Goal: Check status: Check status

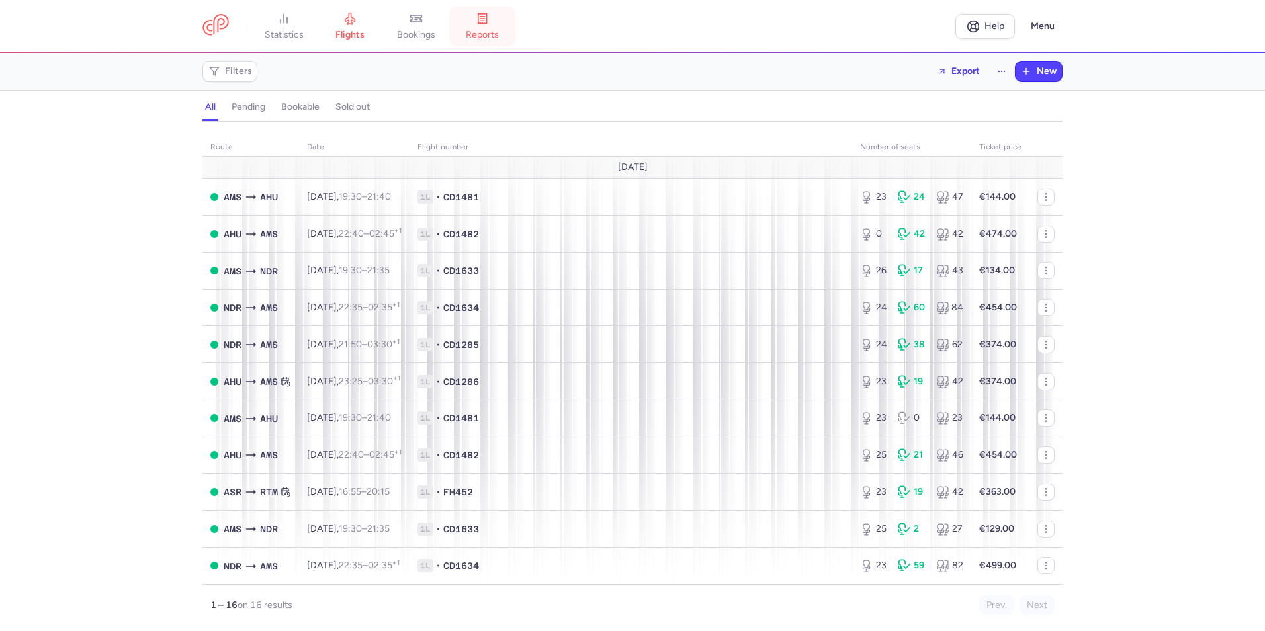
click at [494, 38] on span "reports" at bounding box center [482, 35] width 33 height 12
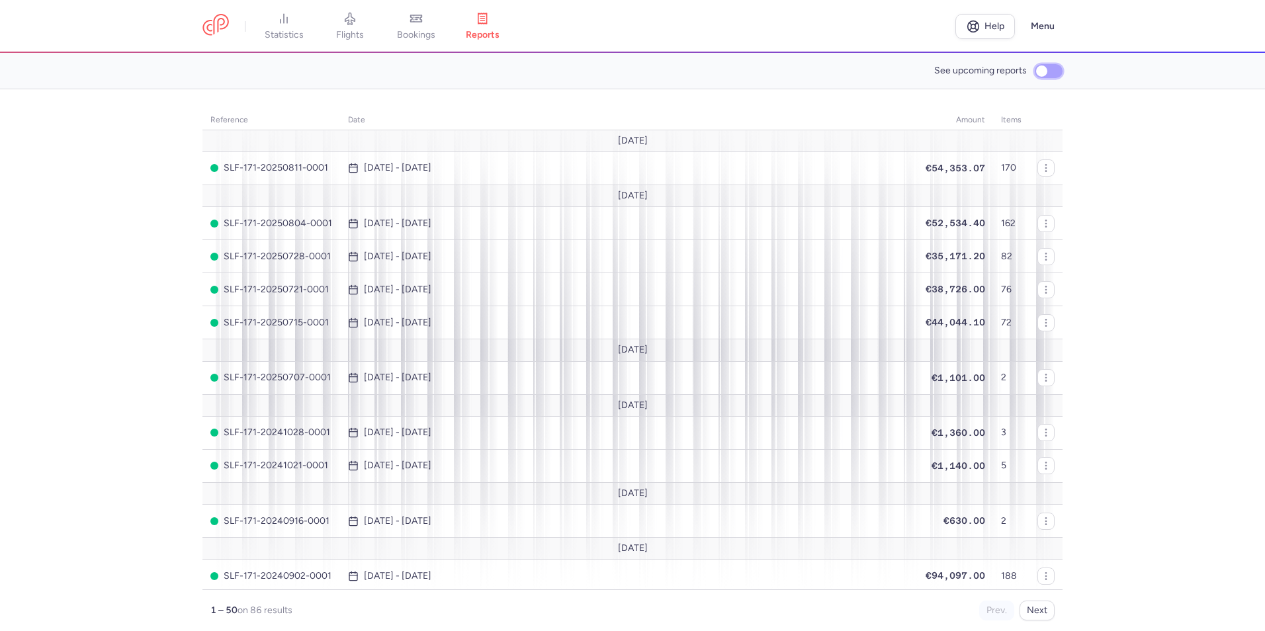
click at [1039, 64] on input "See upcoming reports" at bounding box center [1049, 71] width 28 height 14
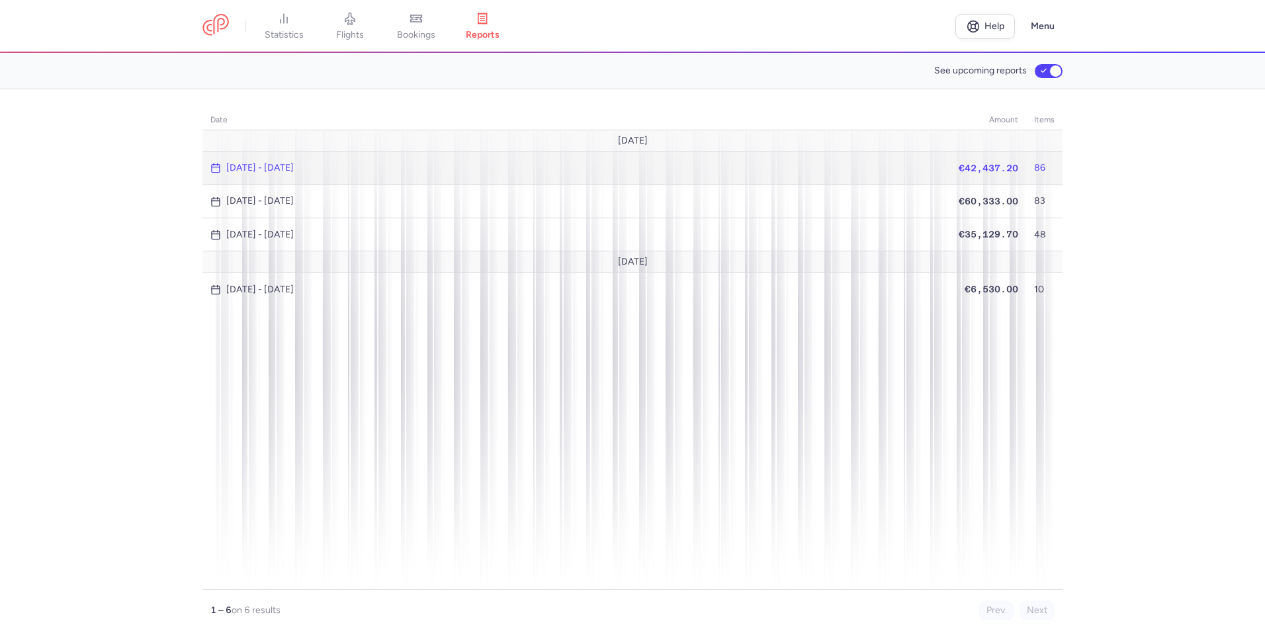
click at [695, 167] on span "[DATE] - [DATE]" at bounding box center [576, 168] width 732 height 11
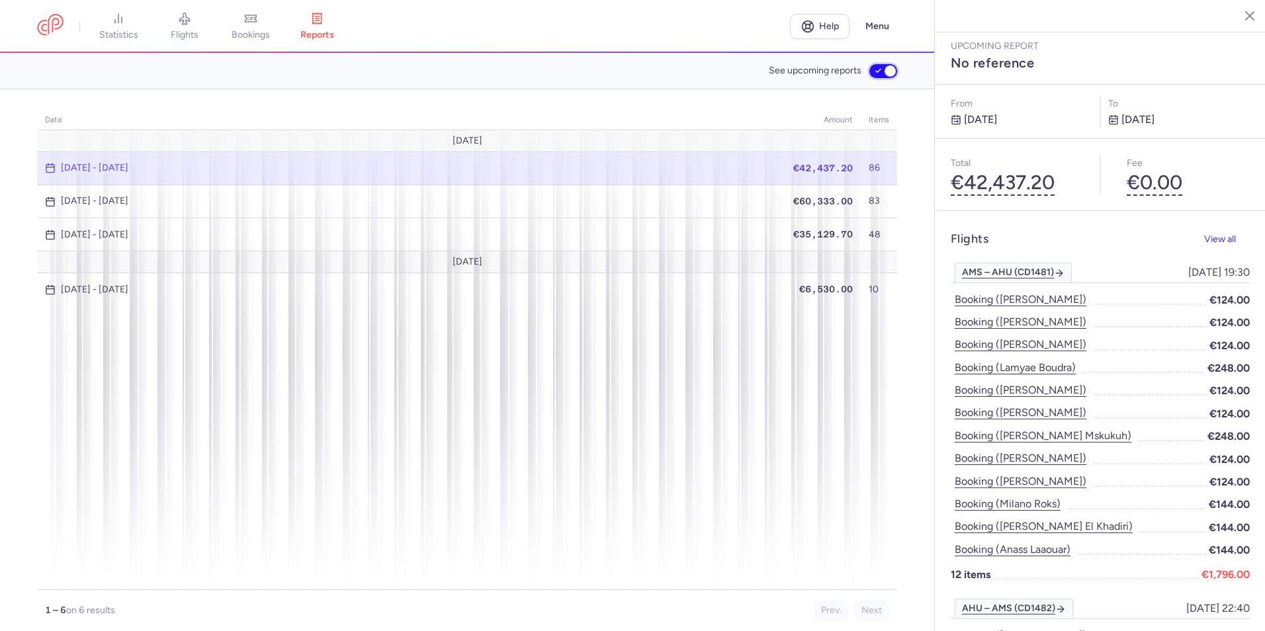
click at [875, 73] on input "See upcoming reports" at bounding box center [883, 71] width 28 height 14
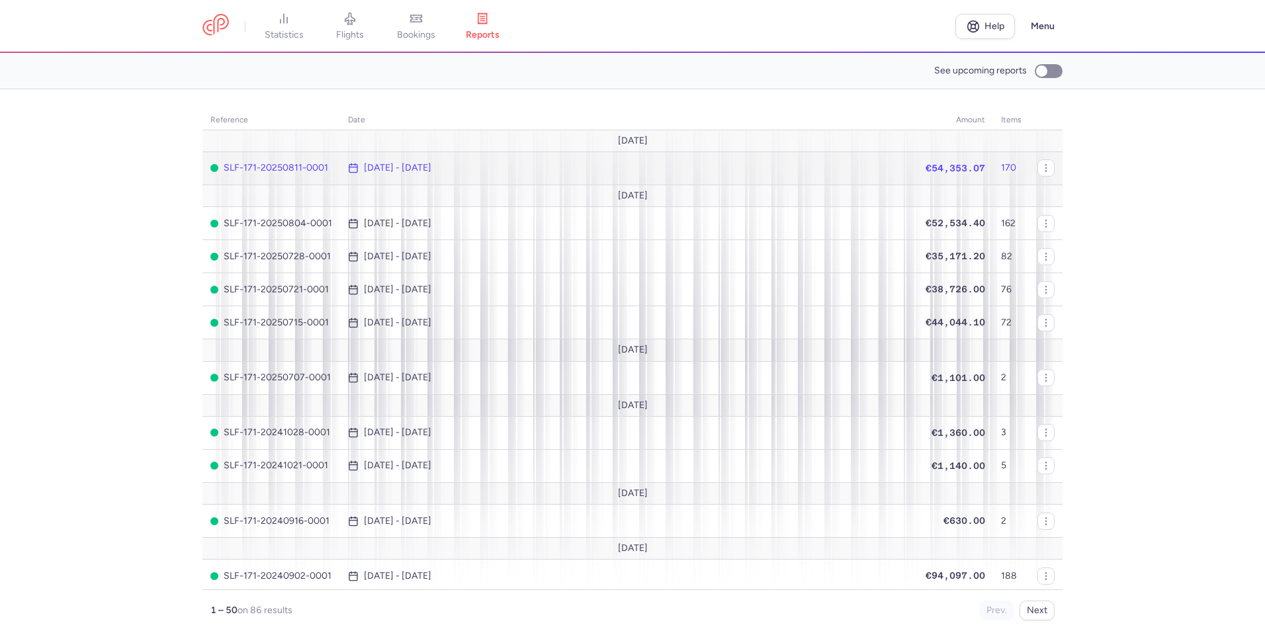
click at [459, 176] on td "[DATE] - [DATE]" at bounding box center [626, 168] width 572 height 33
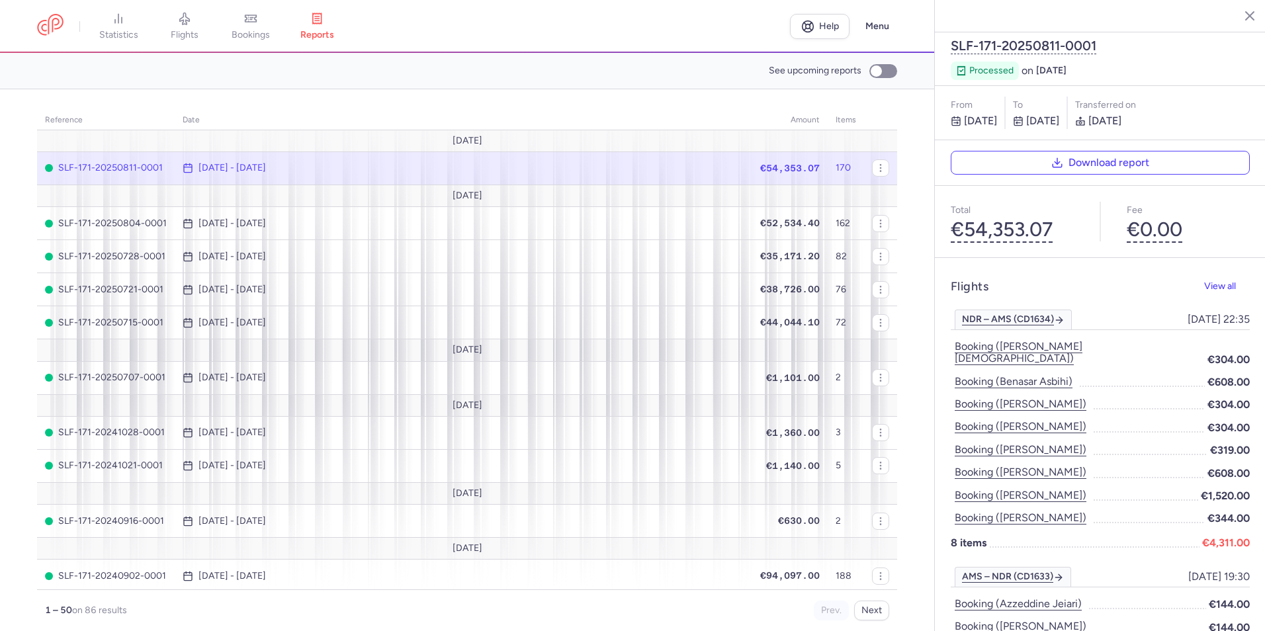
drag, startPoint x: 1154, startPoint y: 93, endPoint x: 1192, endPoint y: 92, distance: 38.4
click at [1192, 113] on p "[DATE]" at bounding box center [1162, 121] width 175 height 16
click at [877, 72] on input "See upcoming reports" at bounding box center [883, 71] width 28 height 14
checkbox input "true"
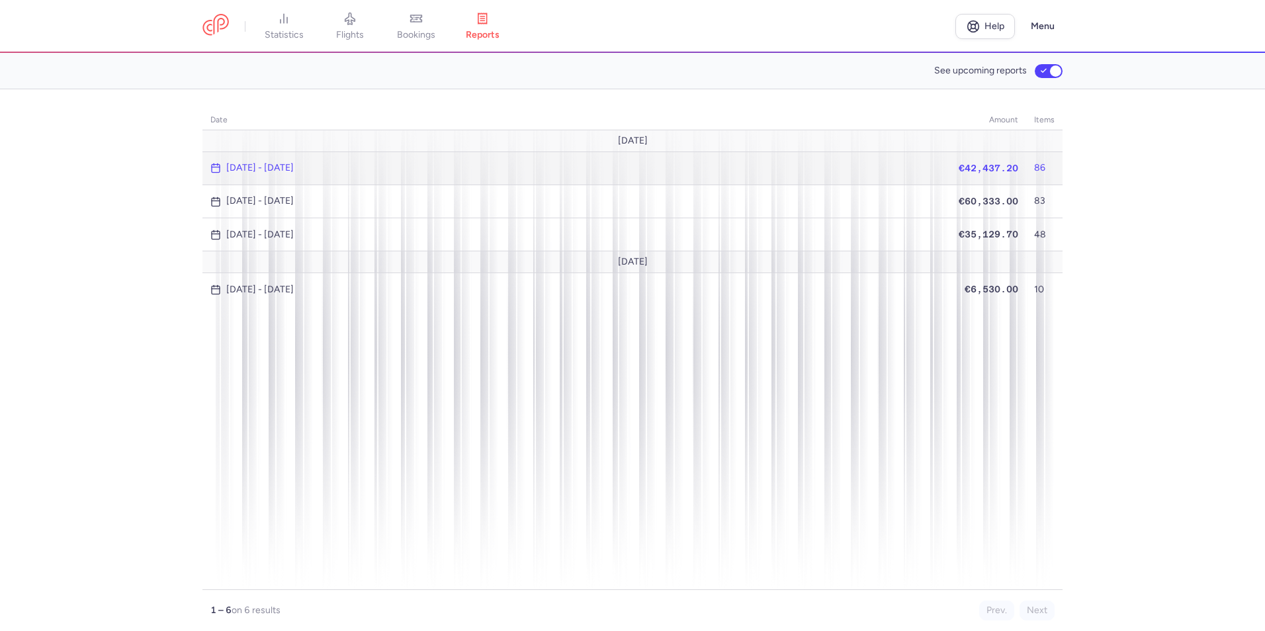
click at [367, 171] on span "[DATE] - [DATE]" at bounding box center [576, 168] width 732 height 11
